Goal: Find specific page/section: Find specific page/section

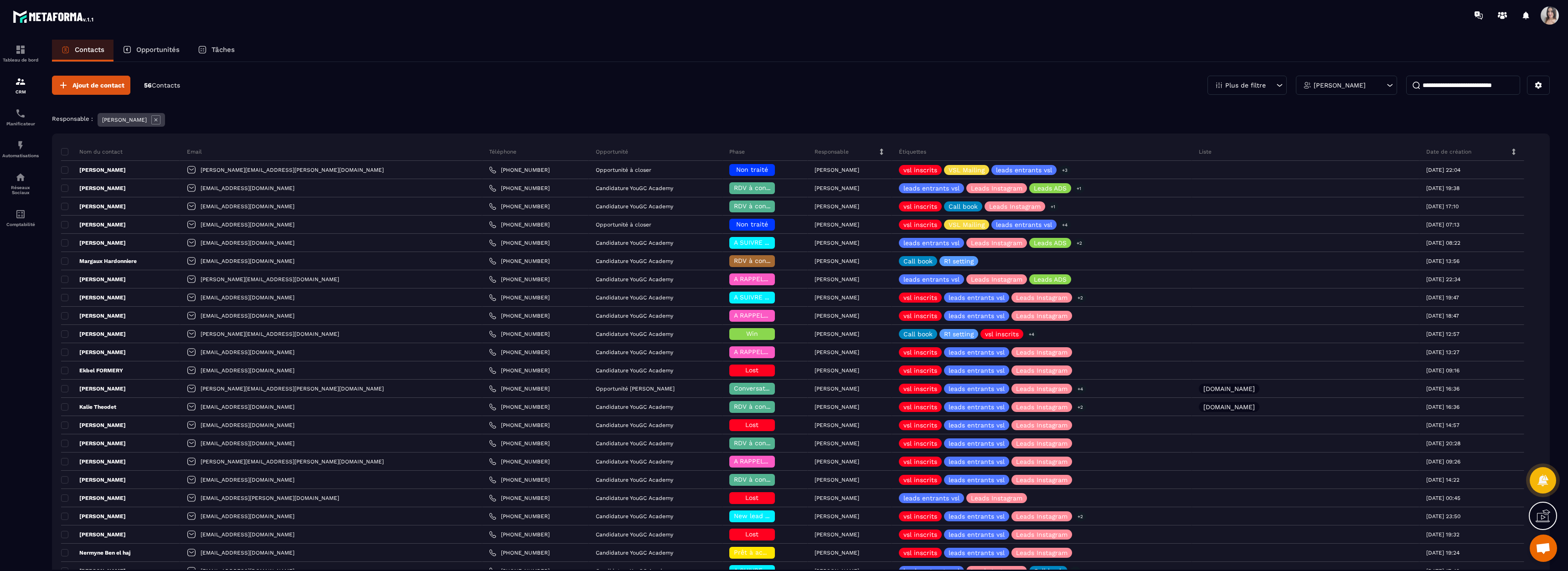
click at [210, 53] on div "Tâches" at bounding box center [216, 50] width 55 height 22
click at [211, 46] on div "Tâches" at bounding box center [216, 50] width 55 height 22
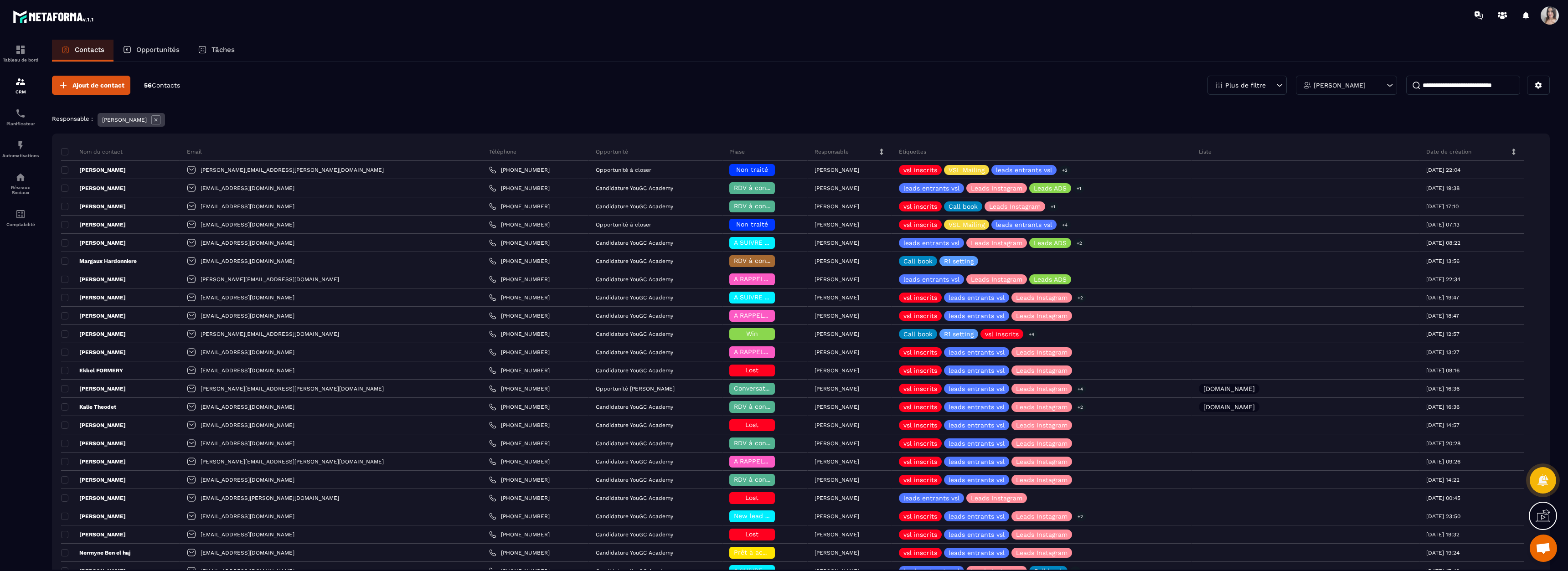
click at [236, 47] on div "Tâches" at bounding box center [216, 50] width 55 height 22
click at [133, 48] on div "Opportunités" at bounding box center [151, 50] width 75 height 22
click at [210, 52] on div "Tâches" at bounding box center [216, 50] width 55 height 22
click at [24, 131] on link "Planificateur" at bounding box center [21, 117] width 36 height 32
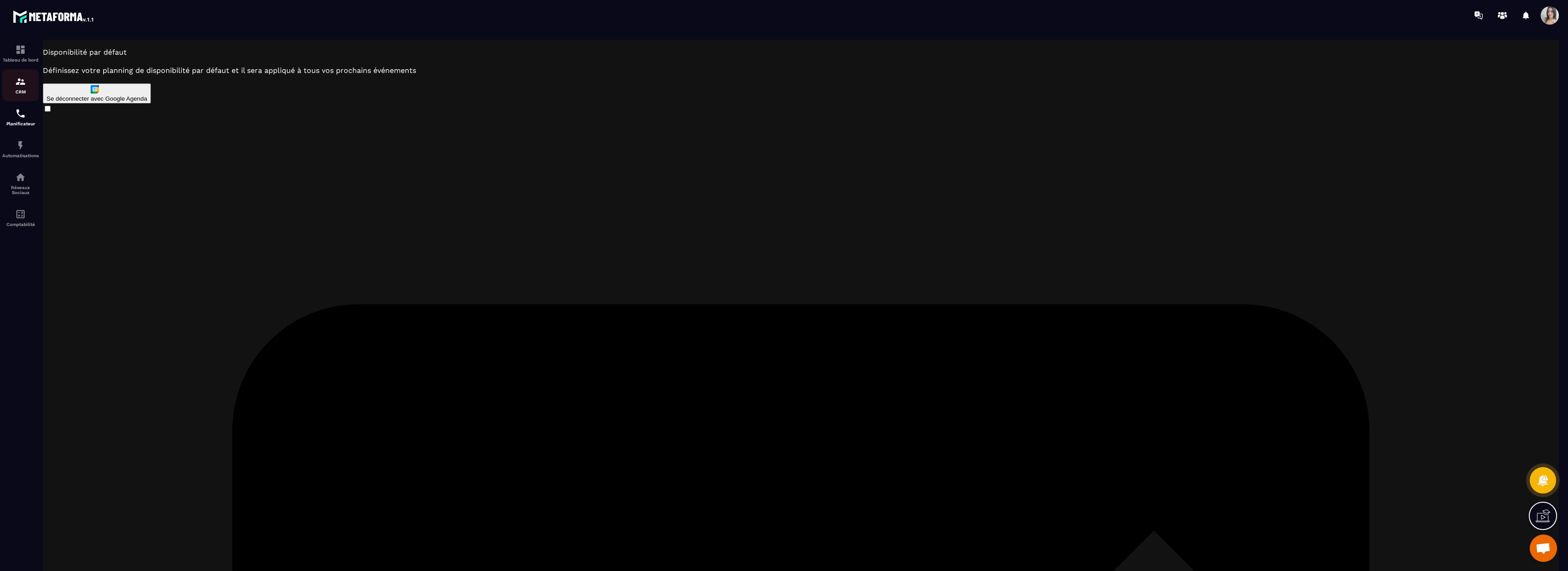
click at [17, 87] on div "CRM" at bounding box center [21, 85] width 36 height 18
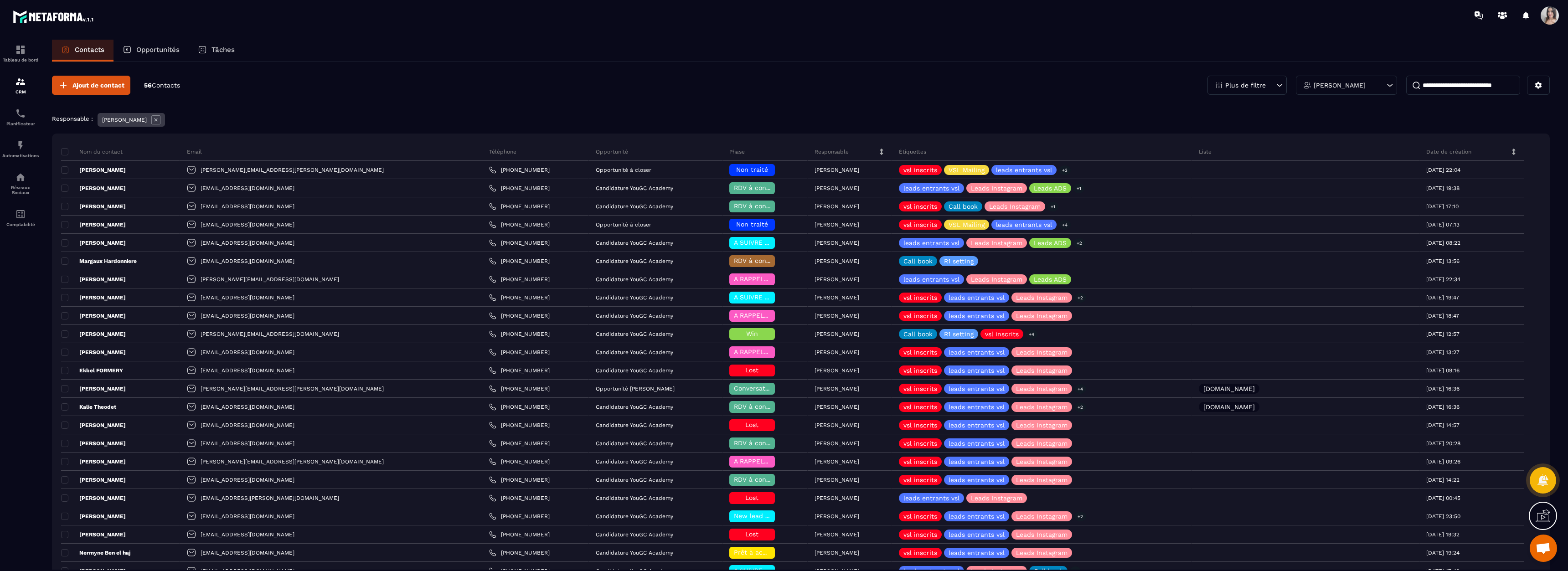
click at [152, 53] on p "Opportunités" at bounding box center [157, 49] width 43 height 8
click at [215, 51] on p "Tâches" at bounding box center [223, 49] width 23 height 8
click at [86, 47] on p "Contacts" at bounding box center [89, 49] width 29 height 8
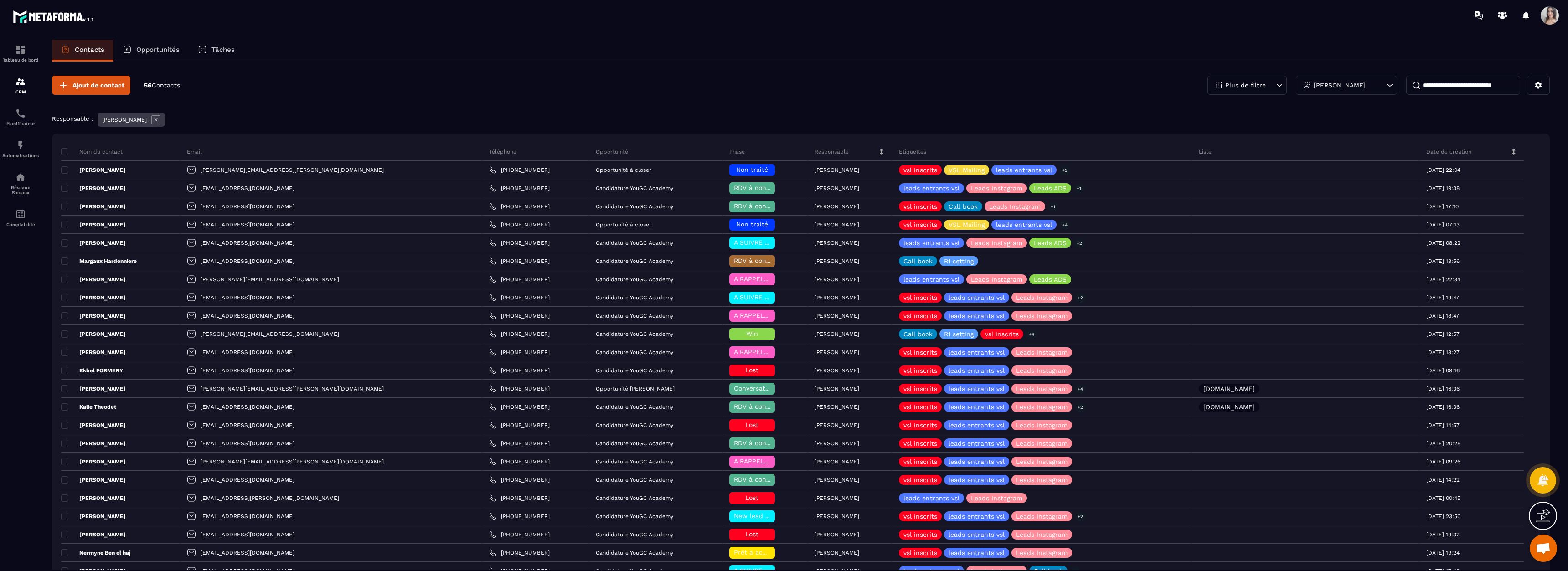
click at [86, 47] on p "Contacts" at bounding box center [89, 49] width 29 height 8
click at [1435, 82] on input at bounding box center [1463, 85] width 114 height 19
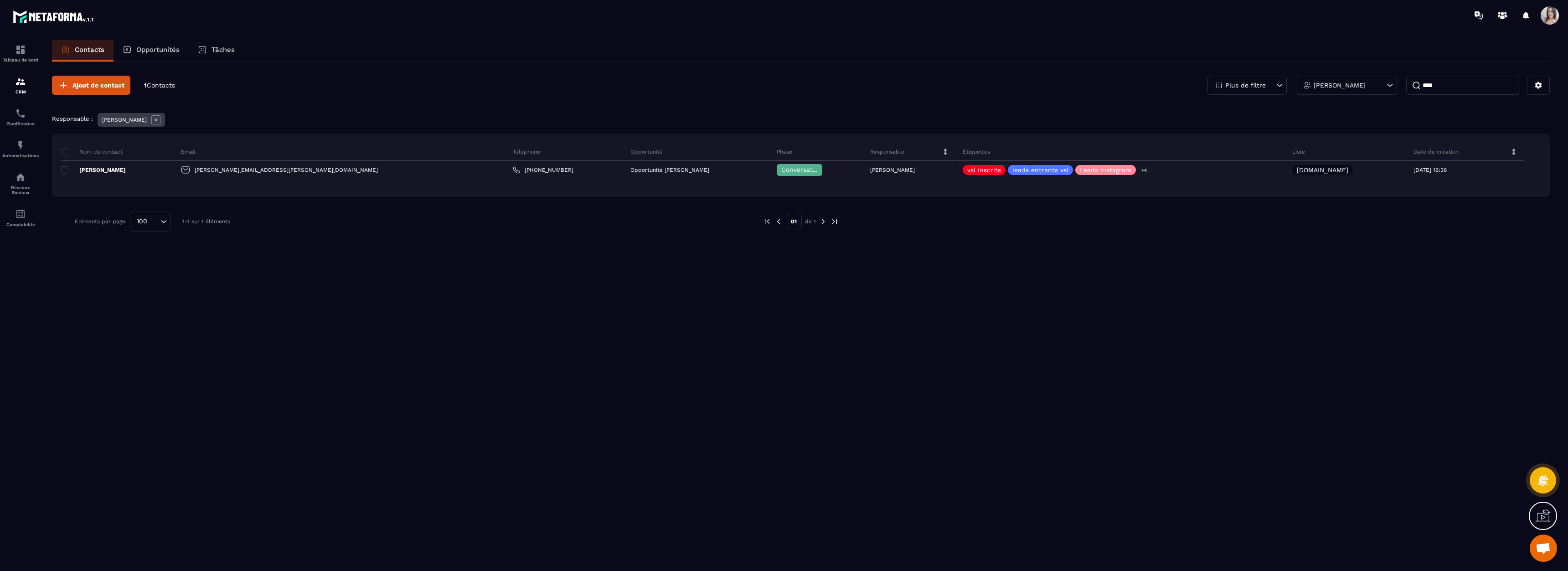
type input "****"
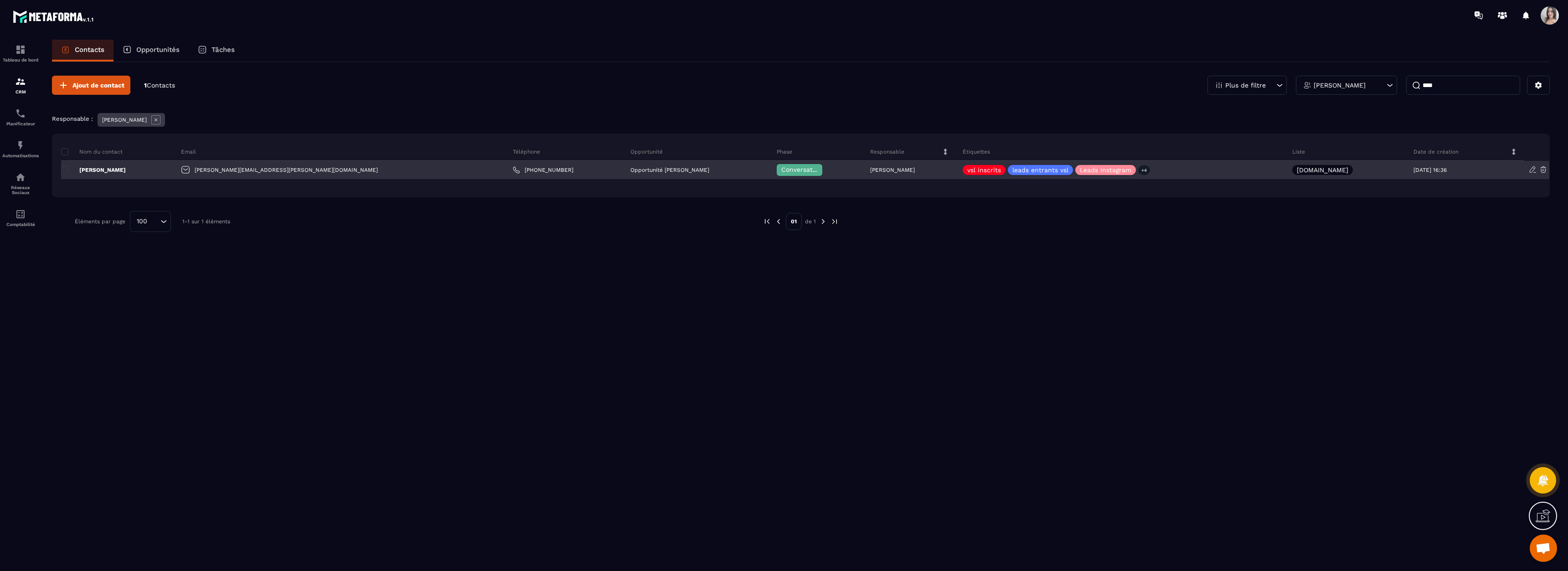
click at [111, 170] on div "[PERSON_NAME]" at bounding box center [117, 170] width 113 height 18
